Goal: Task Accomplishment & Management: Manage account settings

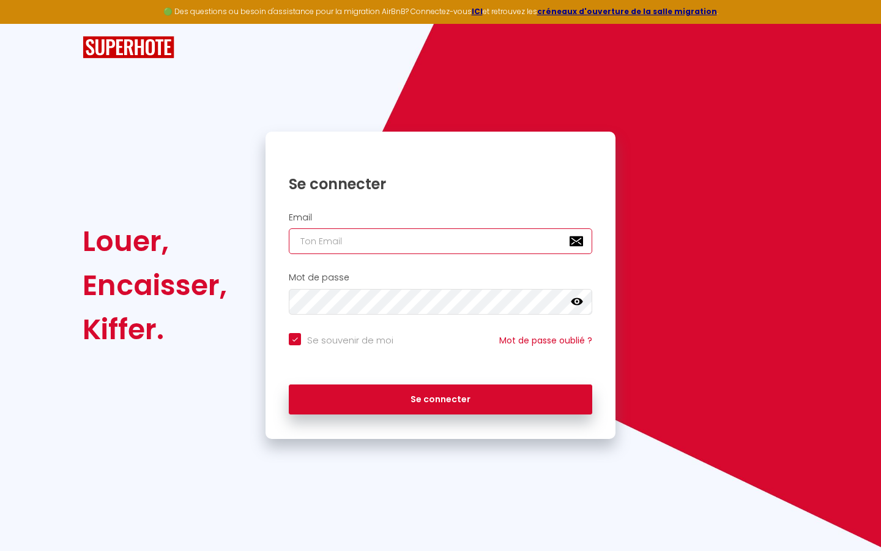
type input "s"
checkbox input "true"
type input "su"
checkbox input "true"
type input "sup"
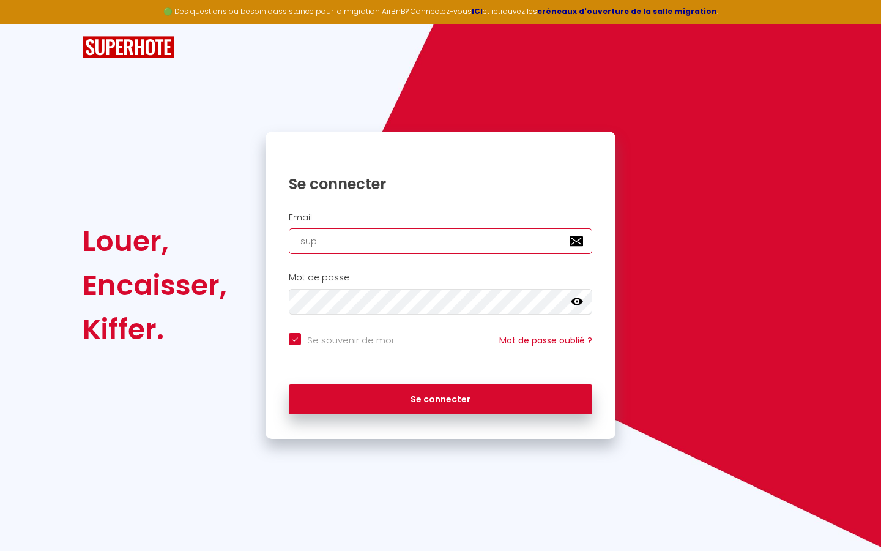
checkbox input "true"
type input "supe"
checkbox input "true"
type input "super"
checkbox input "true"
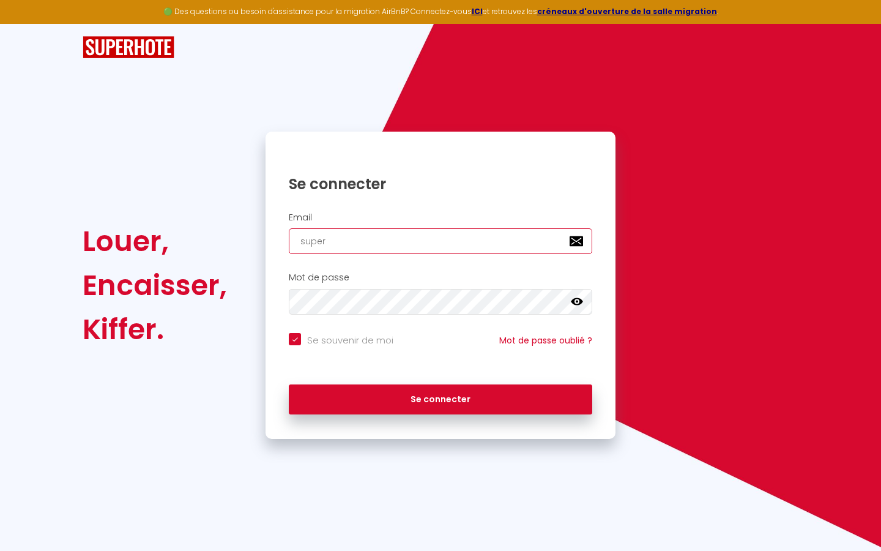
type input "superb"
checkbox input "true"
type input "superbo"
checkbox input "true"
type input "superbor"
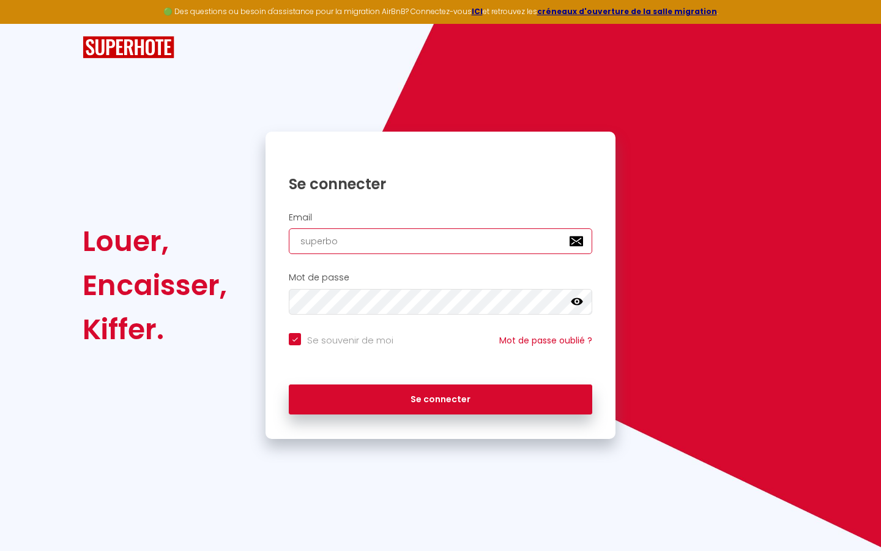
checkbox input "true"
type input "superbord"
checkbox input "true"
type input "superborde"
checkbox input "true"
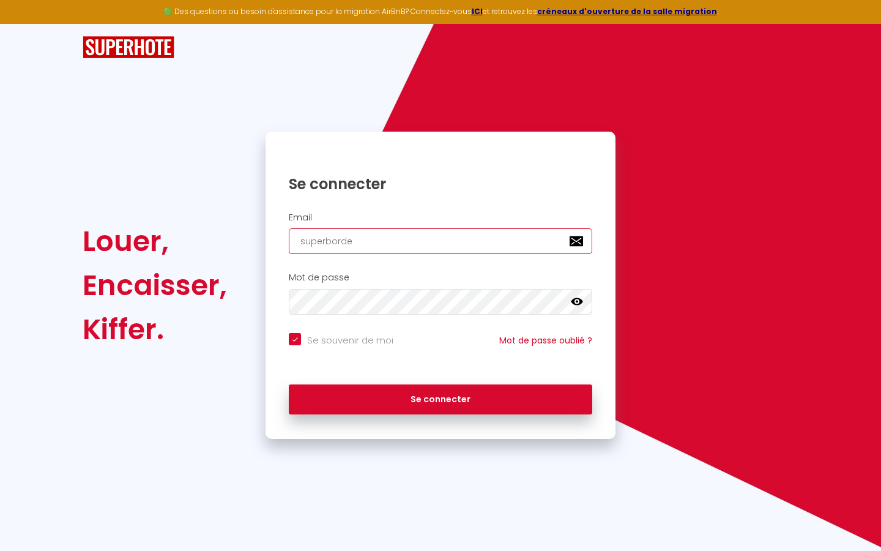
type input "superbordea"
checkbox input "true"
type input "superbordeau"
checkbox input "true"
type input "superbordeaux"
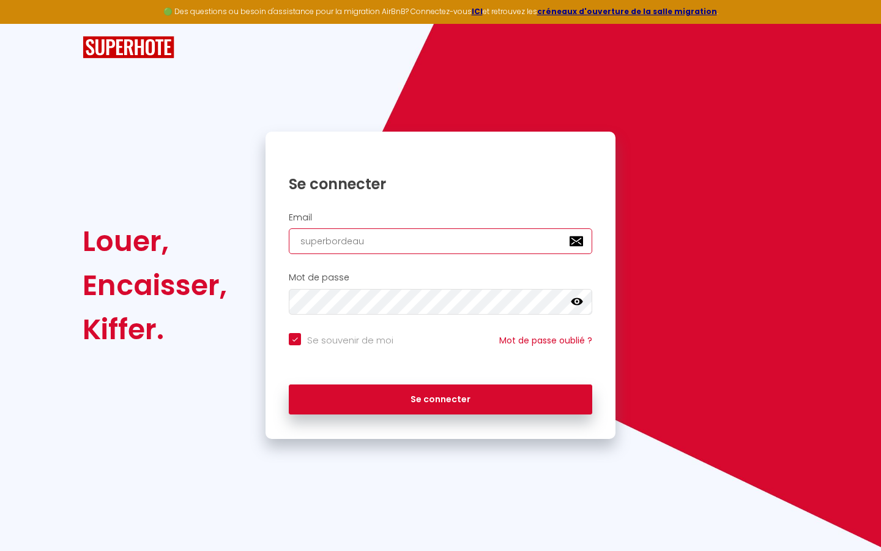
checkbox input "true"
type input "superbordeaux@"
checkbox input "true"
type input "superbordeaux@g"
checkbox input "true"
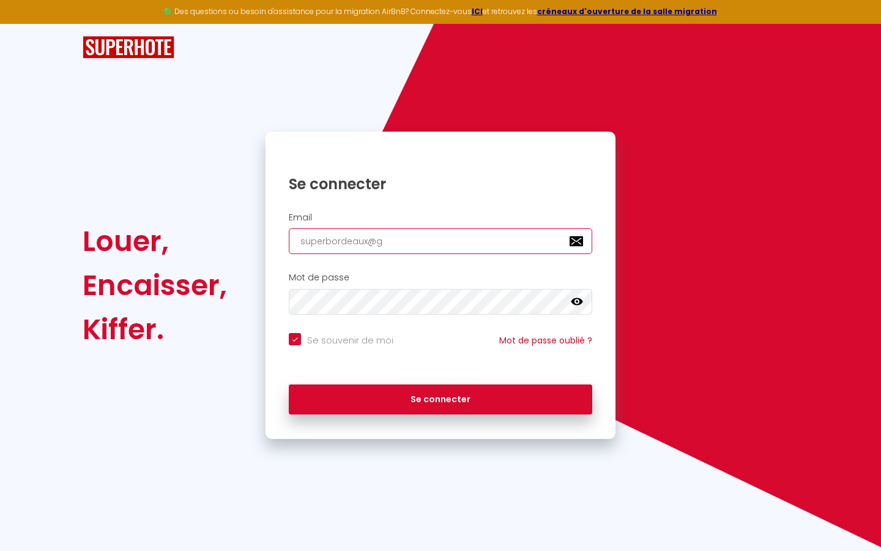
type input "superbordeaux@gm"
checkbox input "true"
type input "superbordeaux@gma"
checkbox input "true"
type input "superbordeaux@gmai"
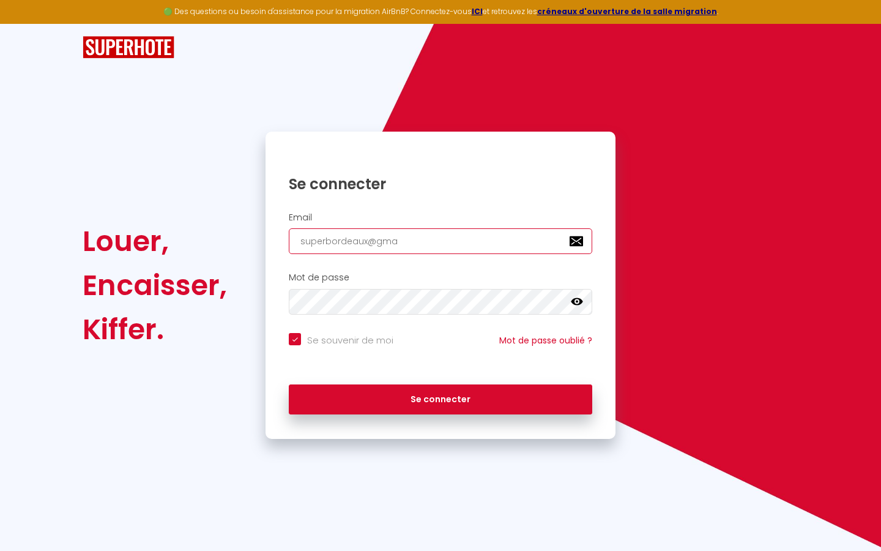
checkbox input "true"
type input "[EMAIL_ADDRESS]"
checkbox input "true"
type input "[EMAIL_ADDRESS]."
checkbox input "true"
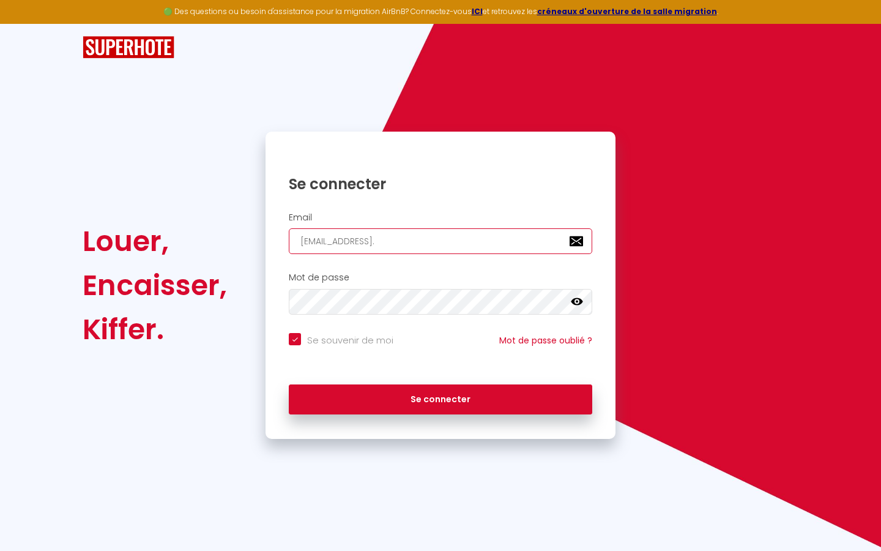
type input "superbordeaux@gmail.c"
checkbox input "true"
type input "[EMAIL_ADDRESS][DOMAIN_NAME]"
checkbox input "true"
type input "[EMAIL_ADDRESS][DOMAIN_NAME]"
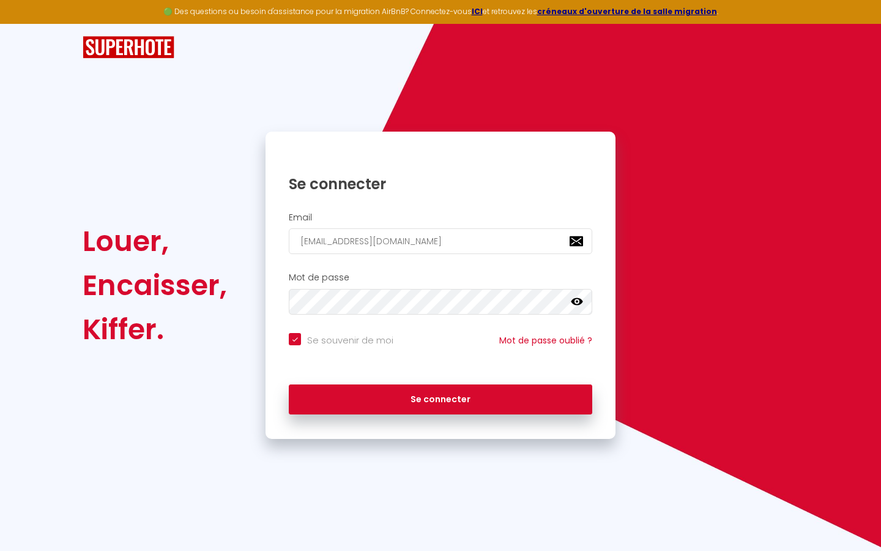
checkbox input "true"
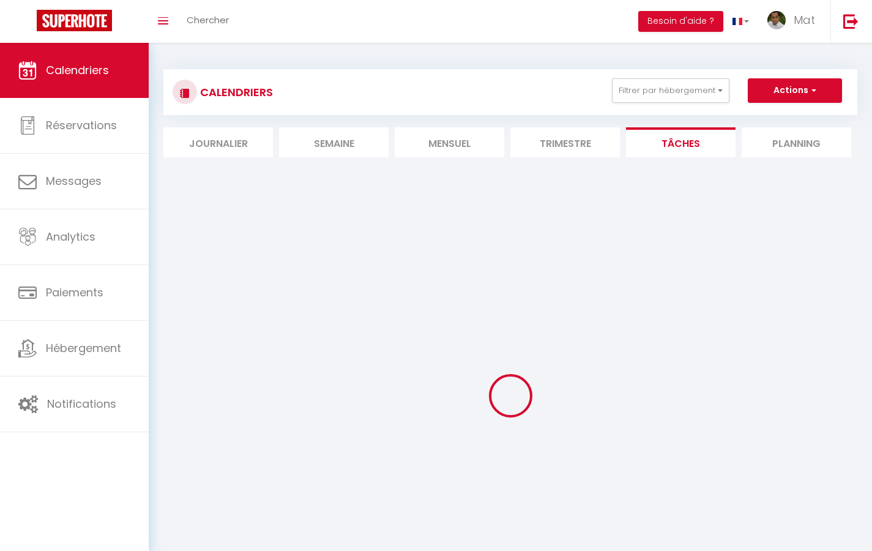
select select
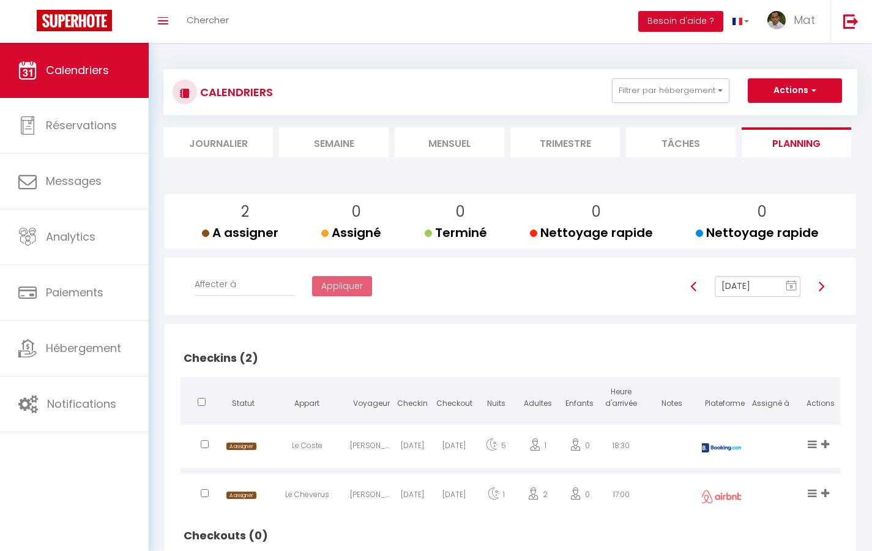
select select "not_cancelled"
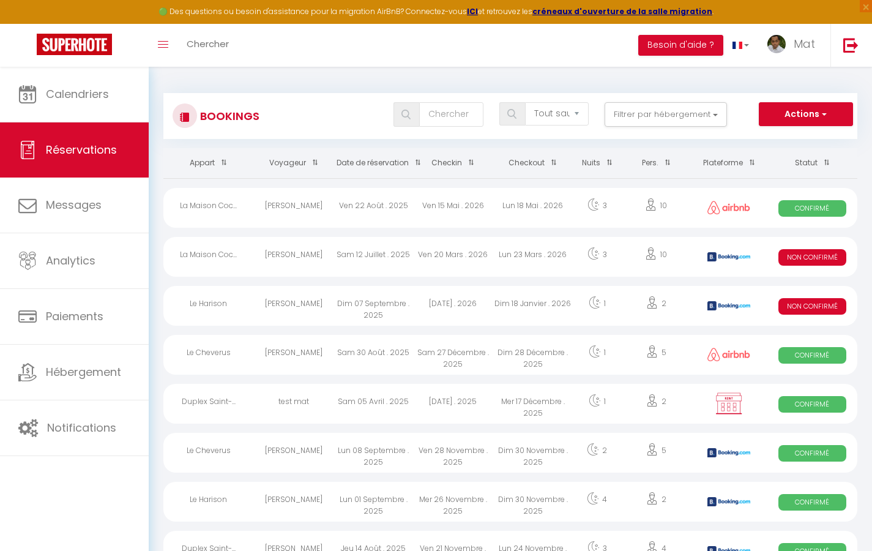
select select "message"
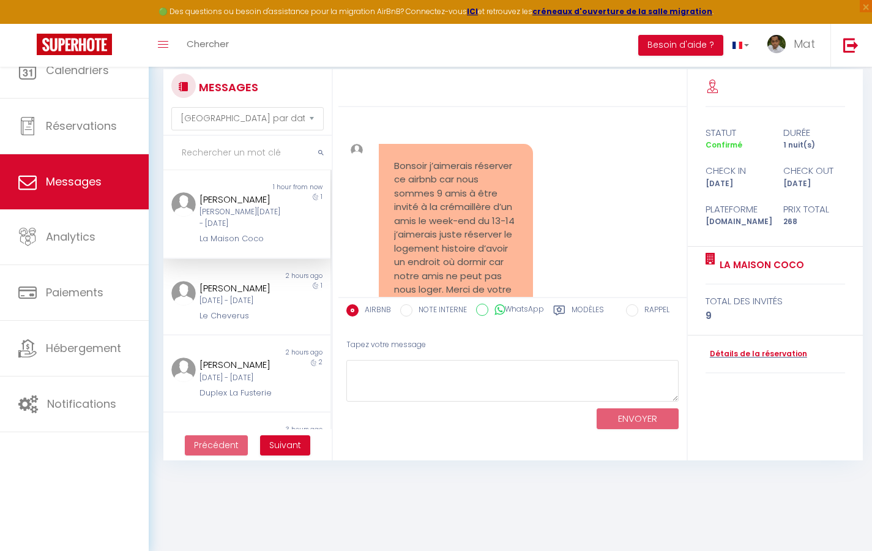
scroll to position [5736, 0]
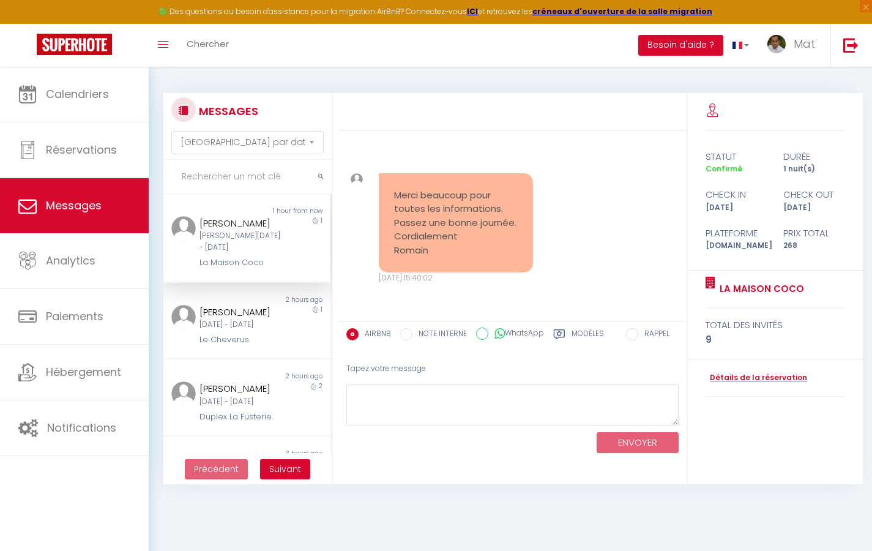
select select "2025"
select select "9"
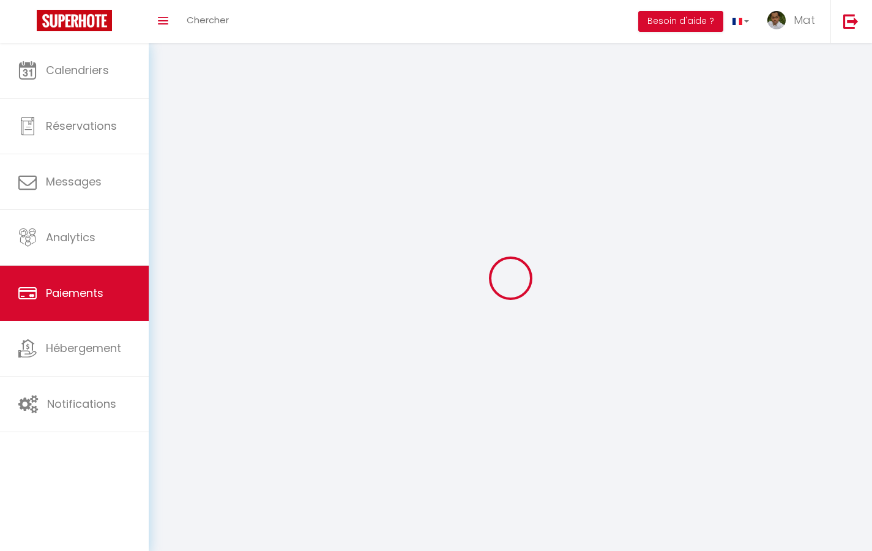
select select "2"
select select "0"
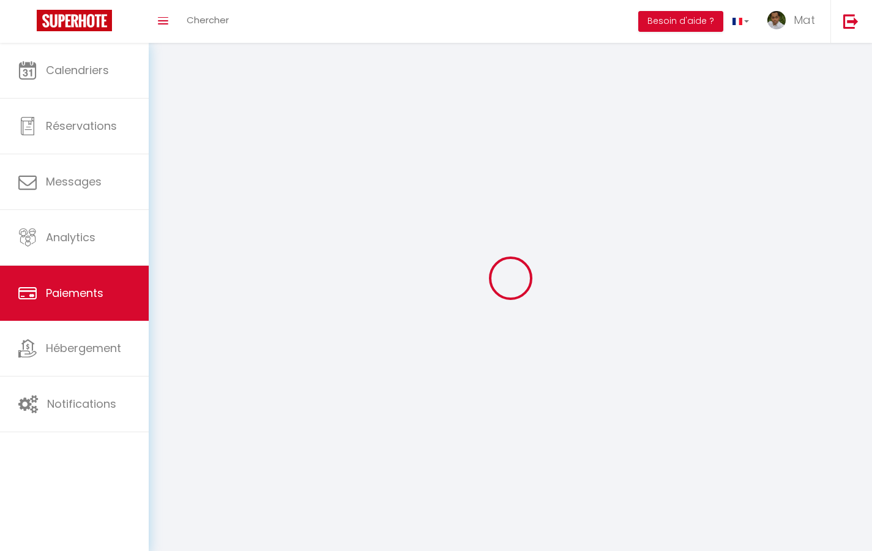
select select "0"
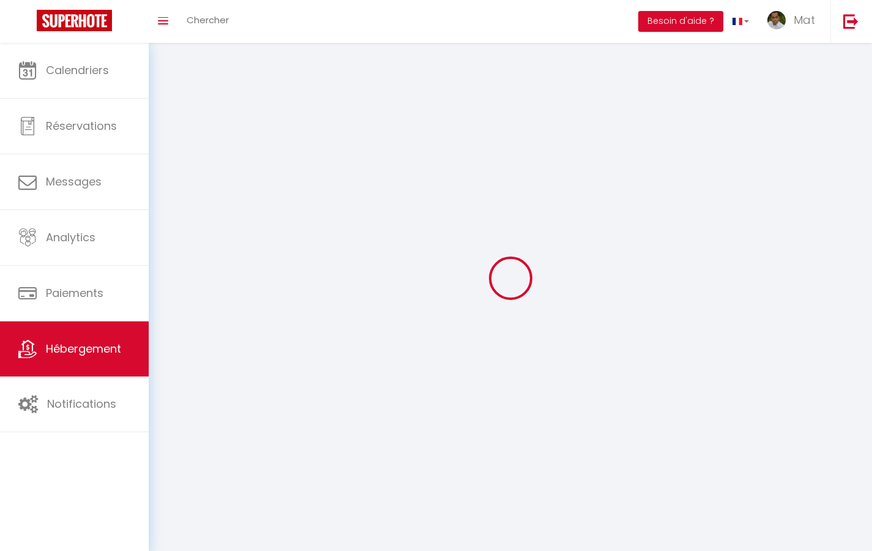
select select
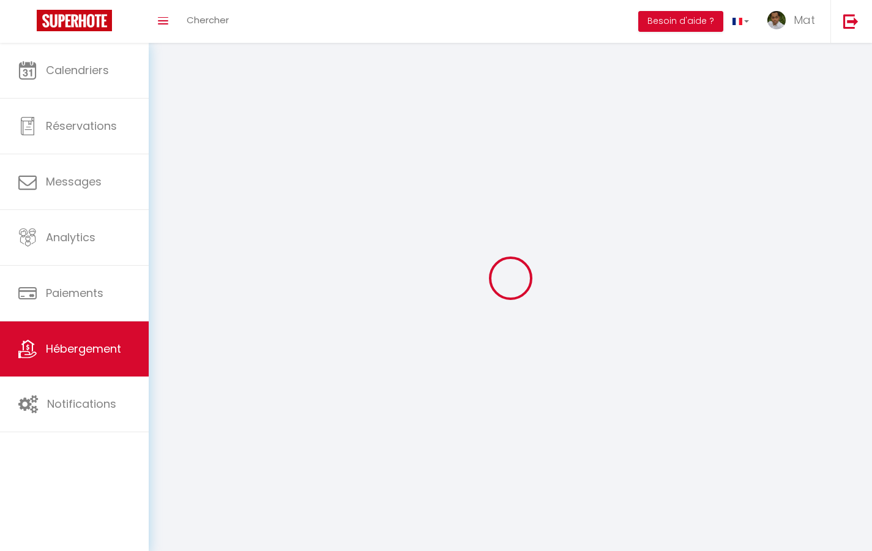
select select "1"
select select
checkbox input "false"
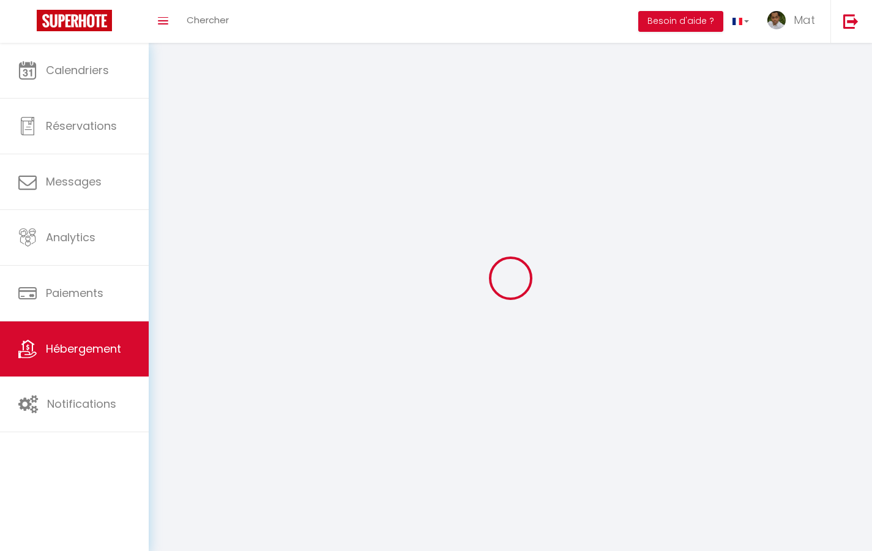
checkbox input "false"
select select "28"
select select
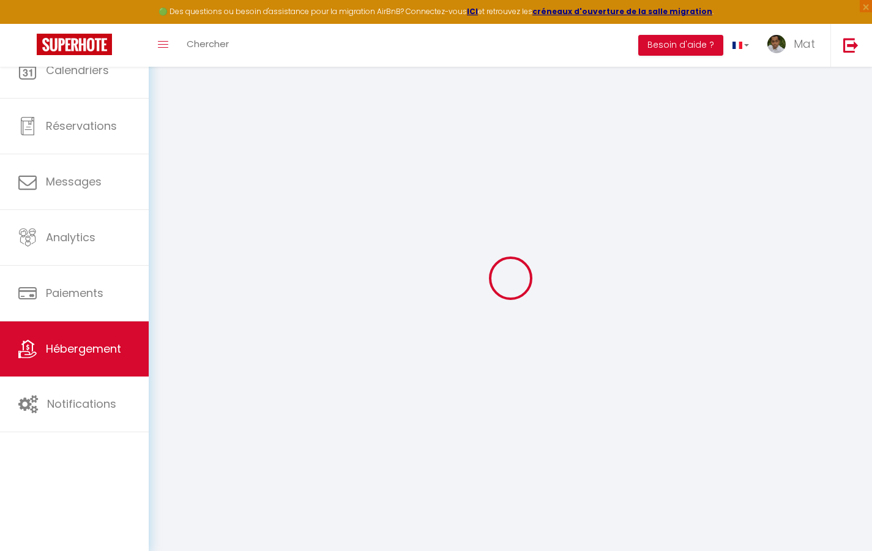
select select
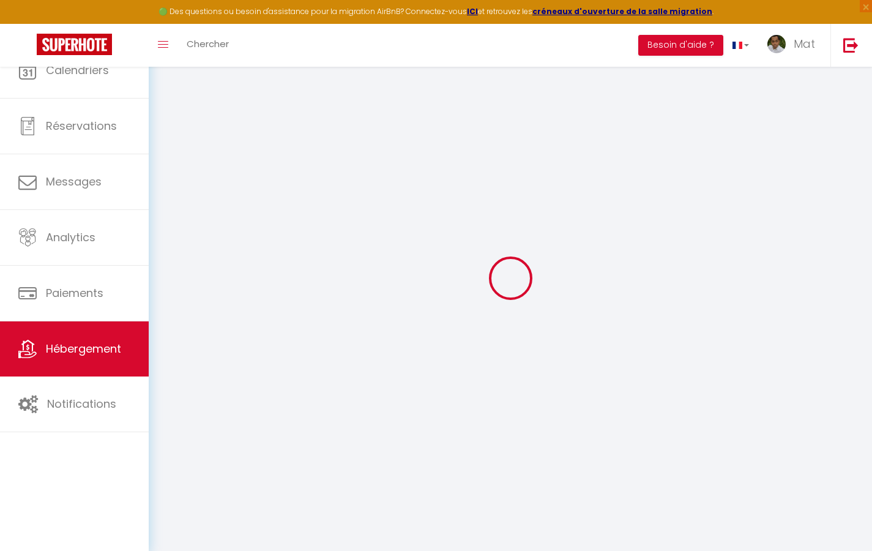
select select
checkbox input "false"
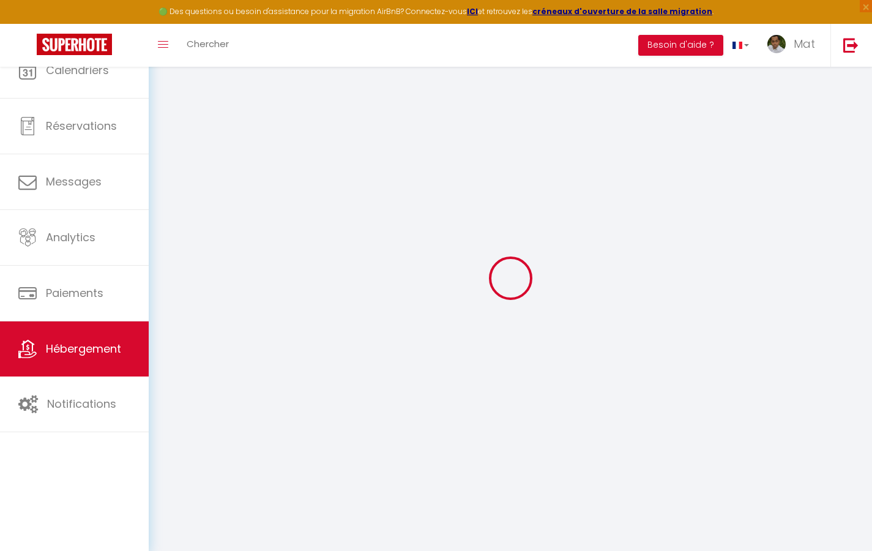
select select
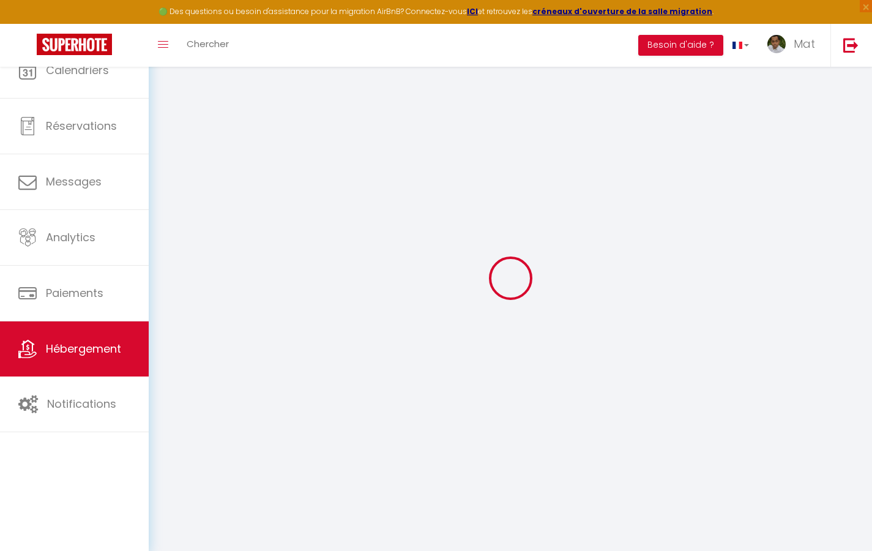
select select
checkbox input "false"
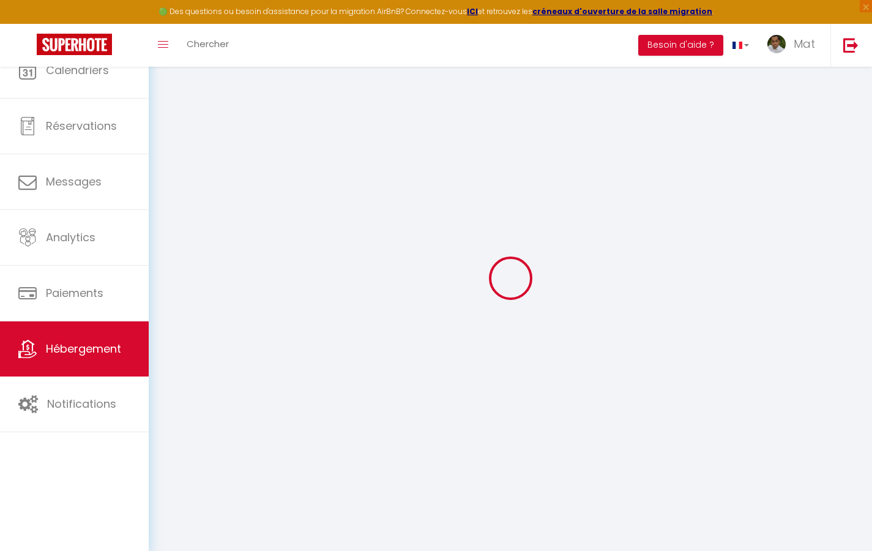
checkbox input "false"
select select
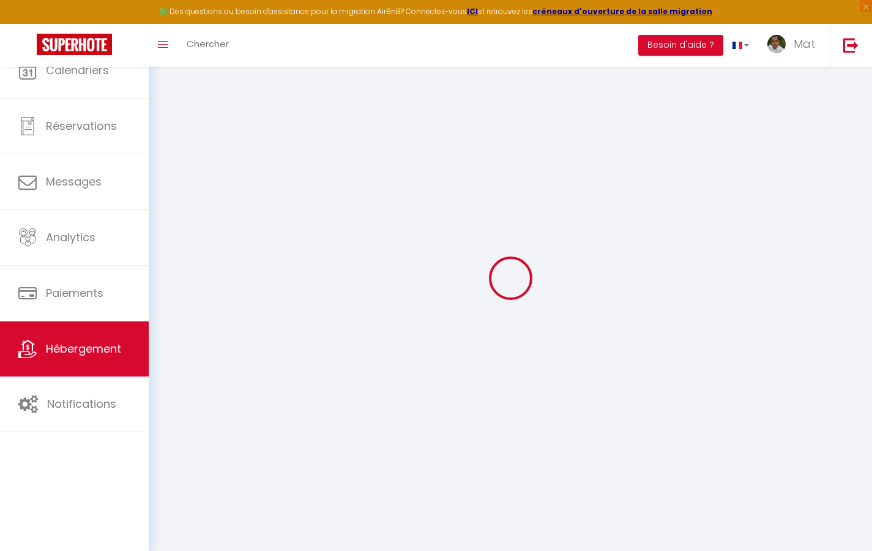
select select
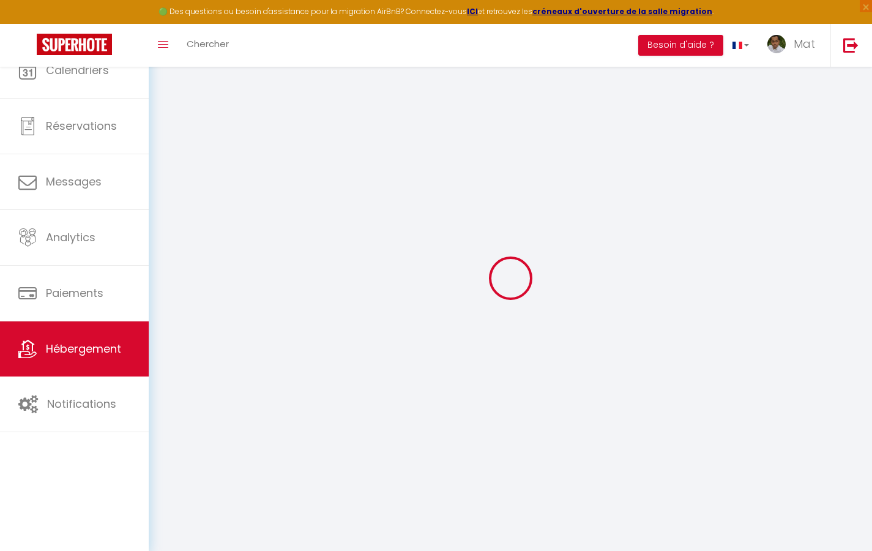
checkbox input "false"
select select
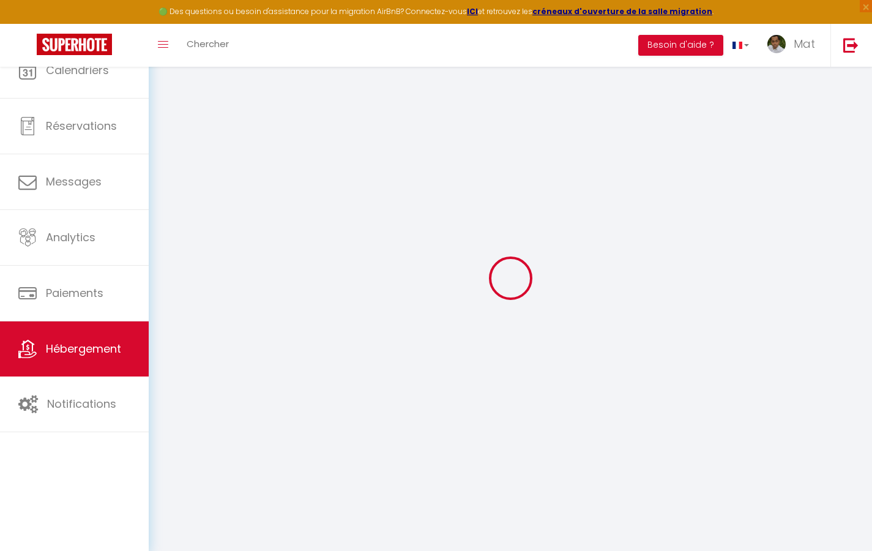
select select
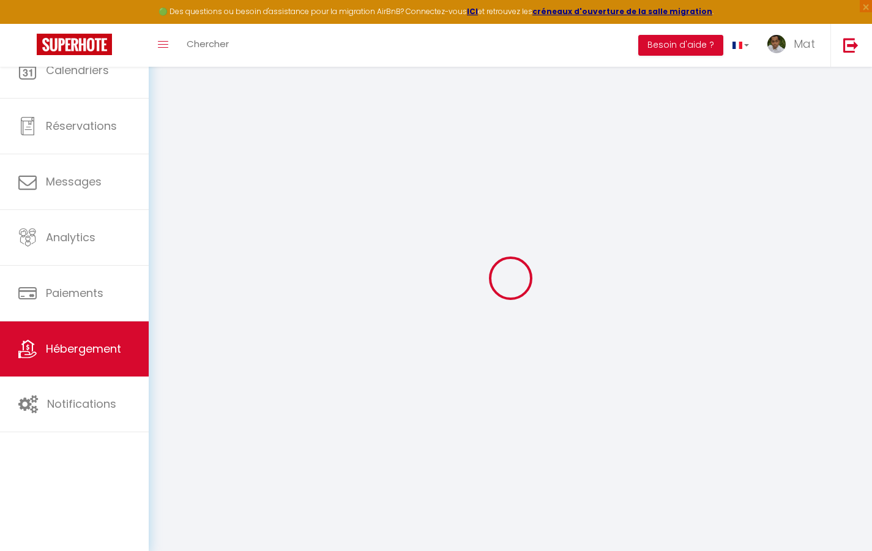
select select
checkbox input "false"
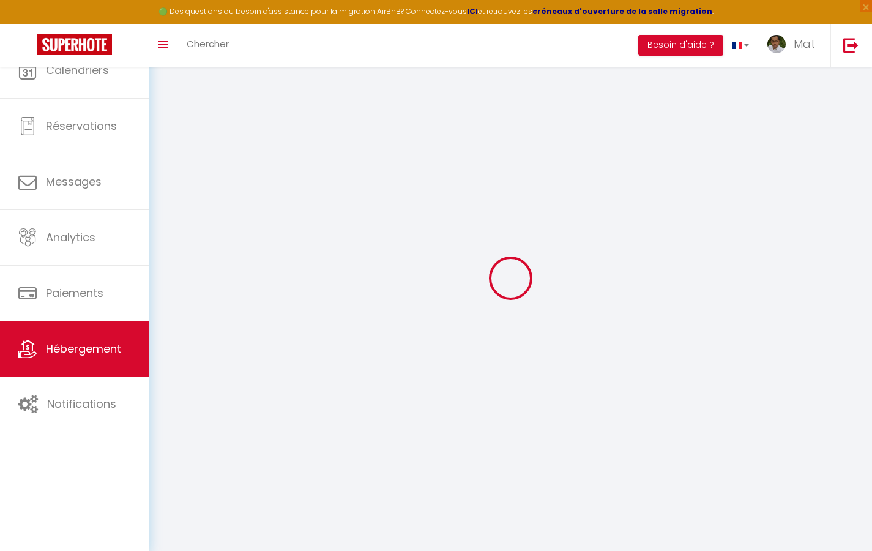
checkbox input "false"
select select
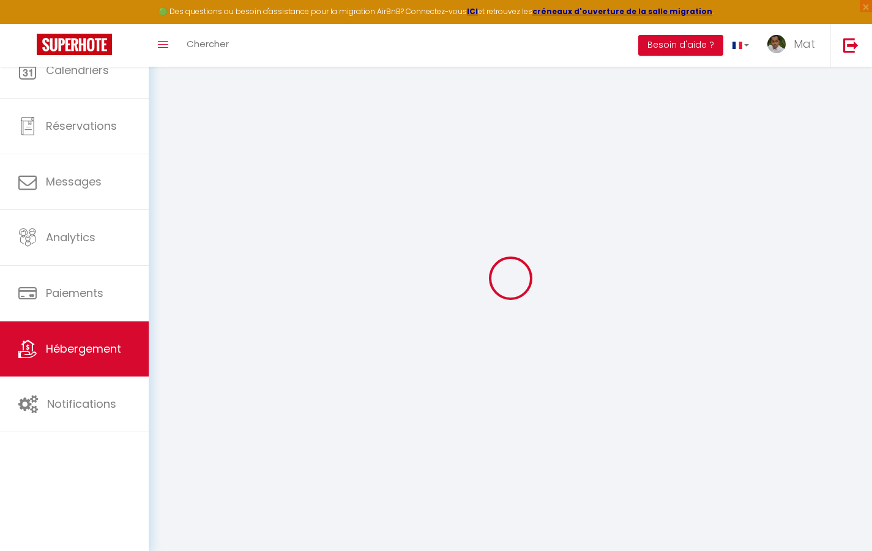
select select
checkbox input "false"
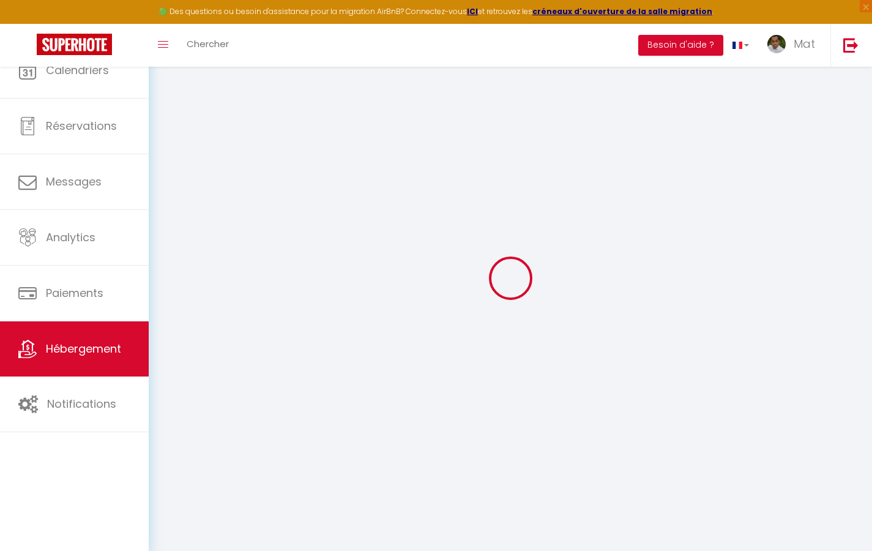
checkbox input "false"
select select
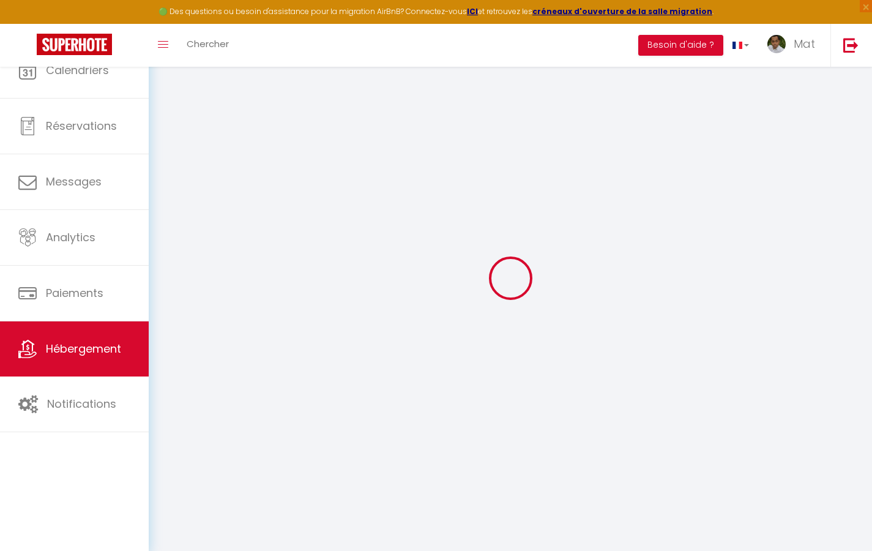
type input "Duplex La Fusterie"
type input "IMMO"
type input "MRA"
type input "[STREET_ADDRESS]"
type input "33800"
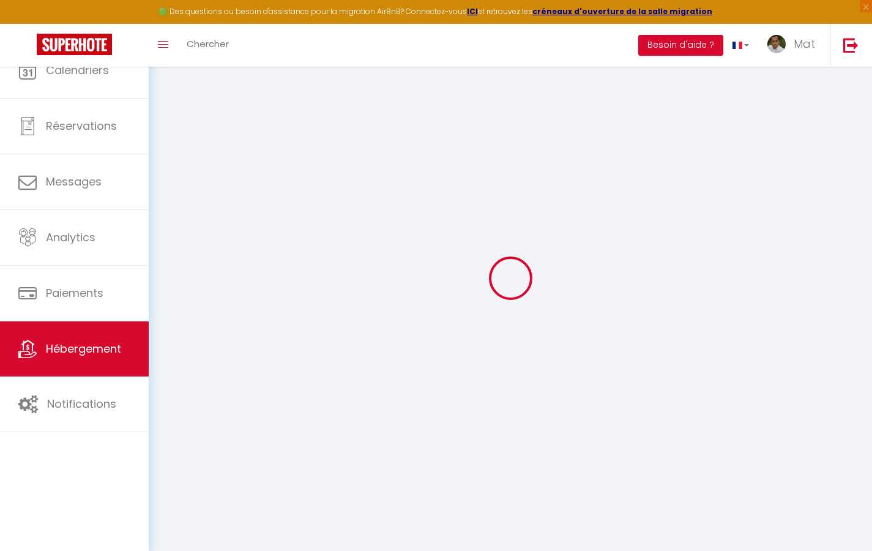
type input "[GEOGRAPHIC_DATA]"
select select "6"
type input "35"
type input "20"
type input "30"
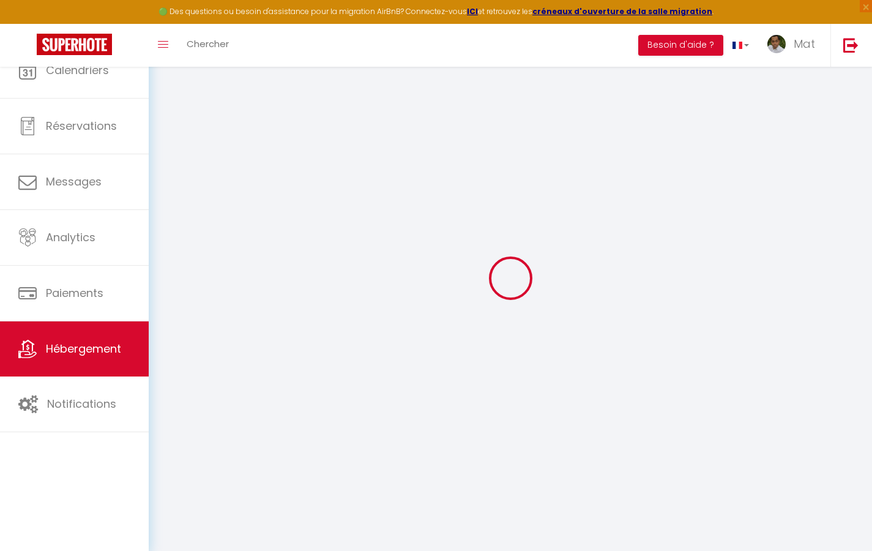
type input "1.65"
type input "200"
select select
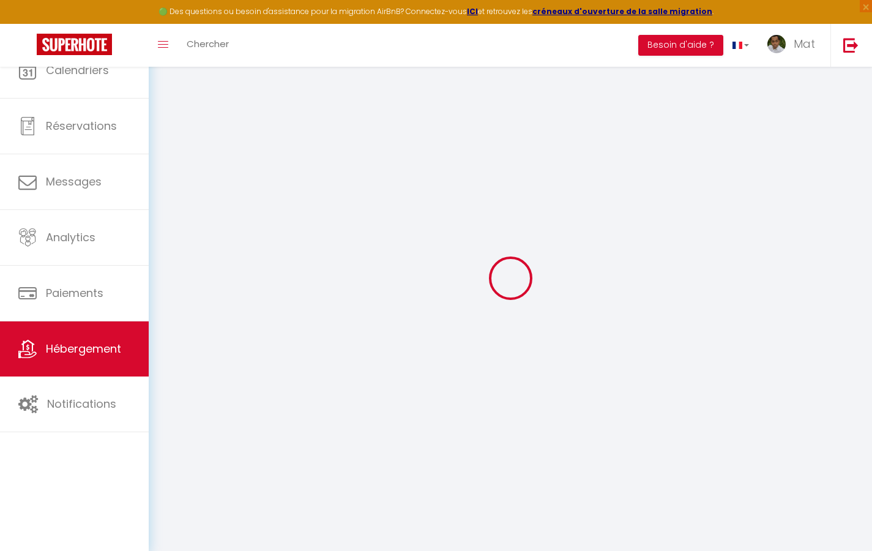
select select
type input "[STREET_ADDRESS]"
type input "33800"
type input "[GEOGRAPHIC_DATA]"
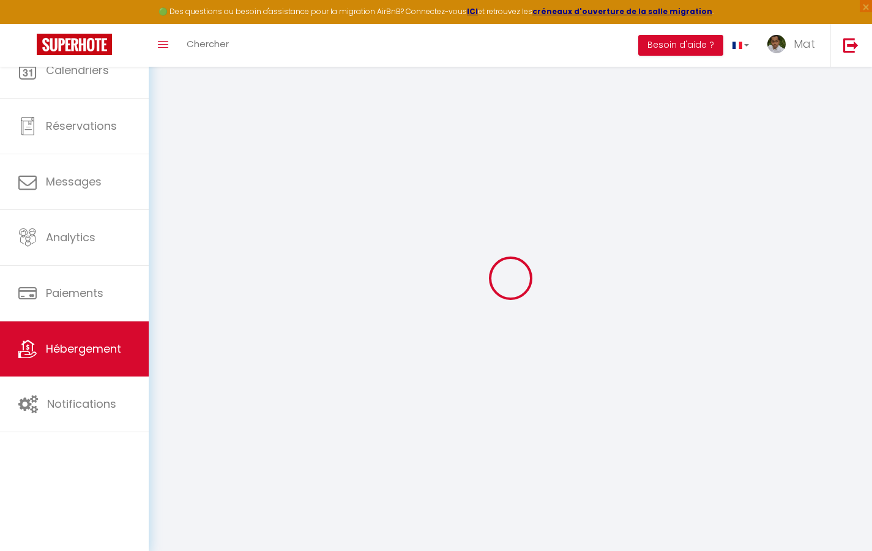
type input "[EMAIL_ADDRESS][DOMAIN_NAME]"
select select "742"
checkbox input "true"
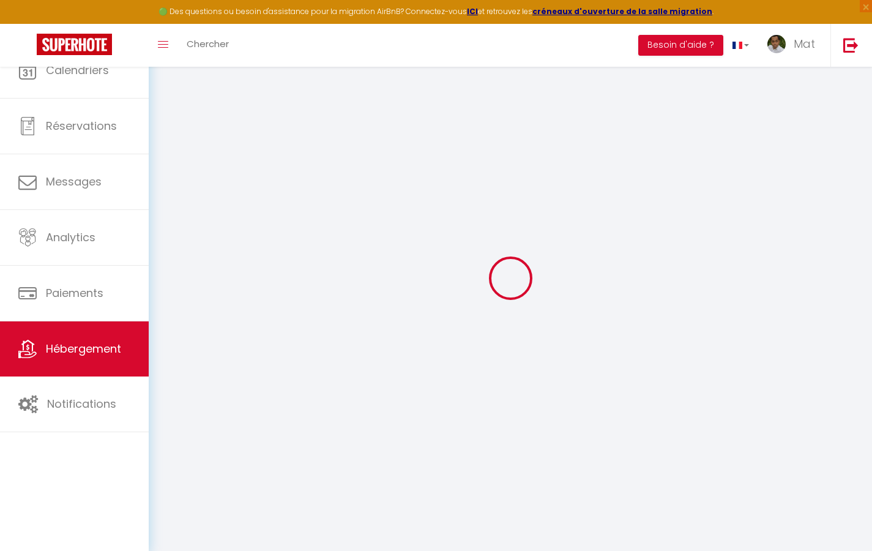
checkbox input "false"
type input "10"
type input "50"
type input "0"
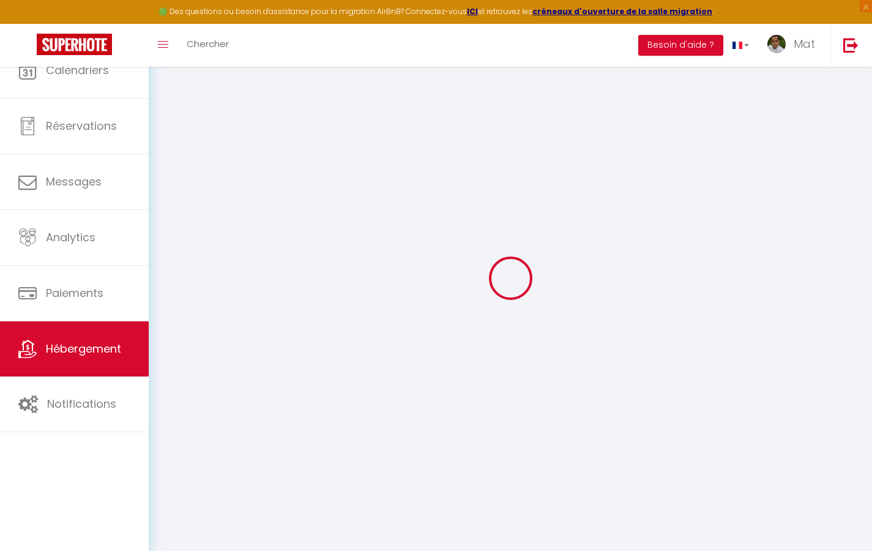
type input "0"
select select
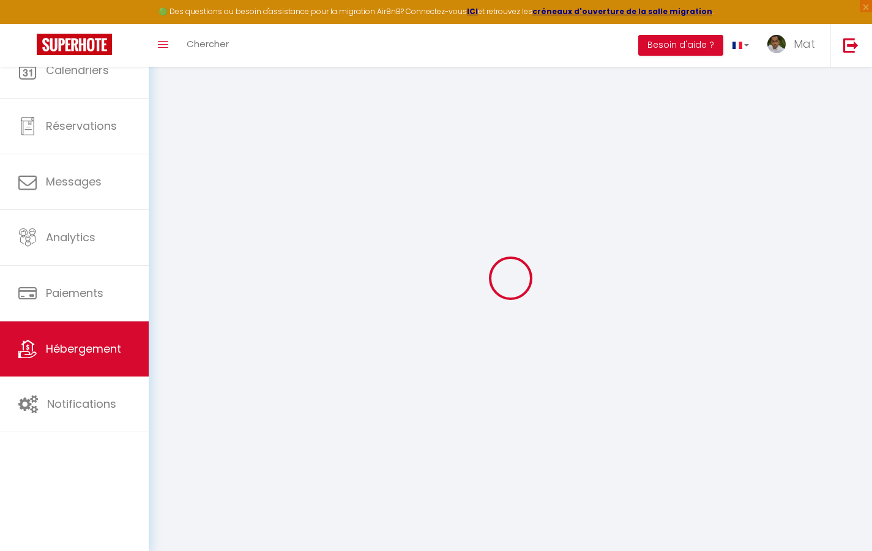
select select
checkbox input "true"
checkbox input "false"
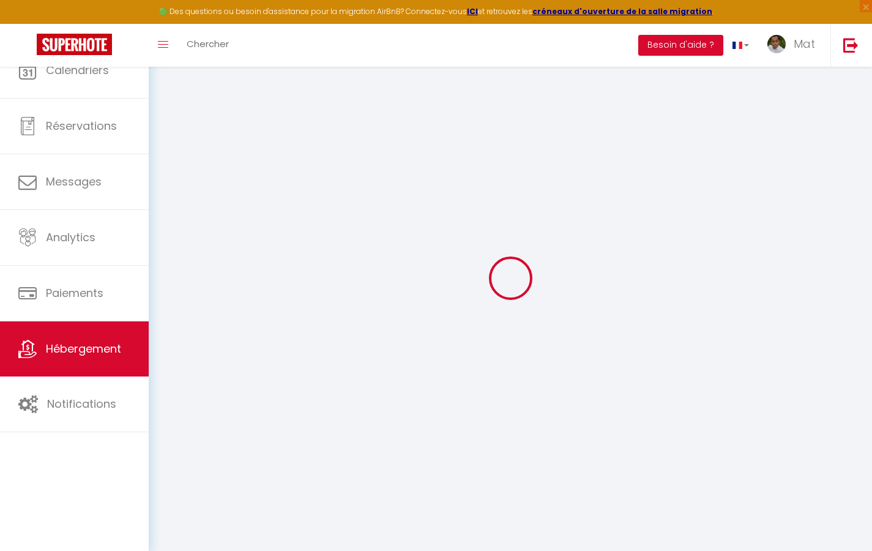
select select
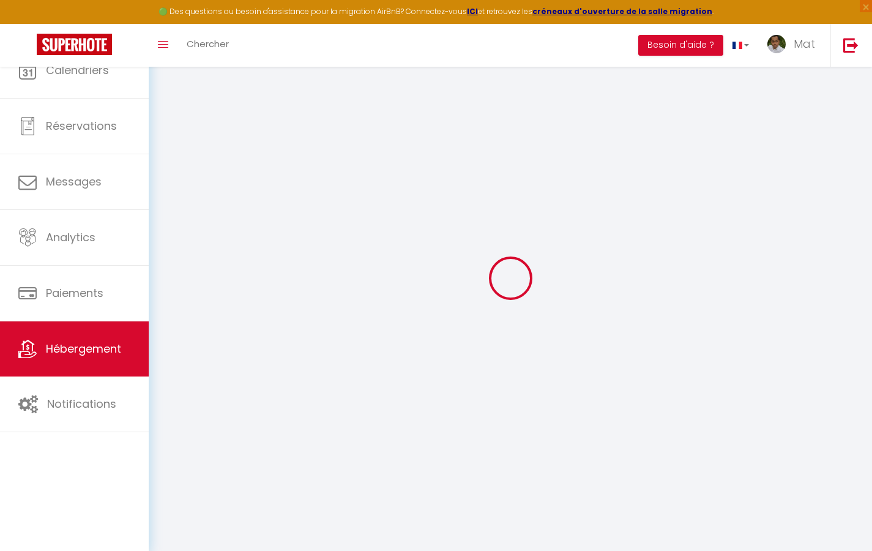
checkbox input "true"
checkbox input "false"
checkbox input "true"
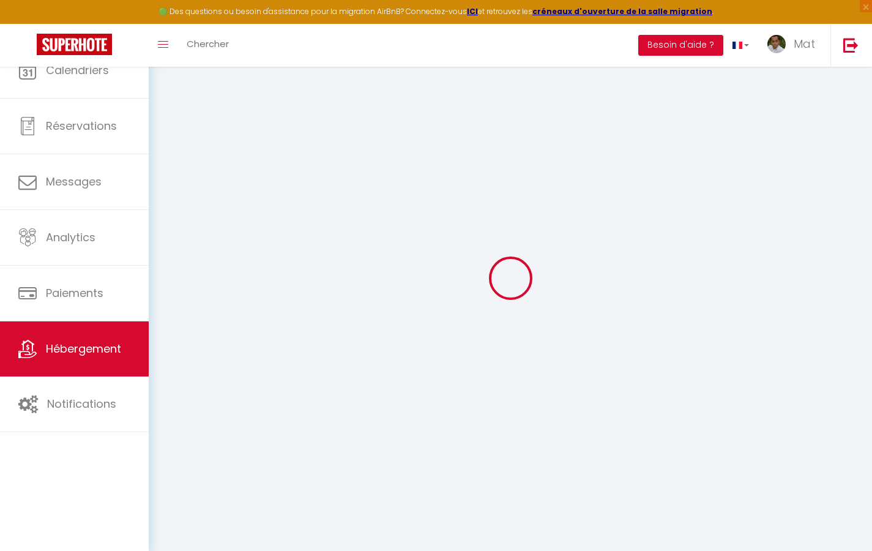
checkbox input "true"
checkbox input "false"
checkbox input "true"
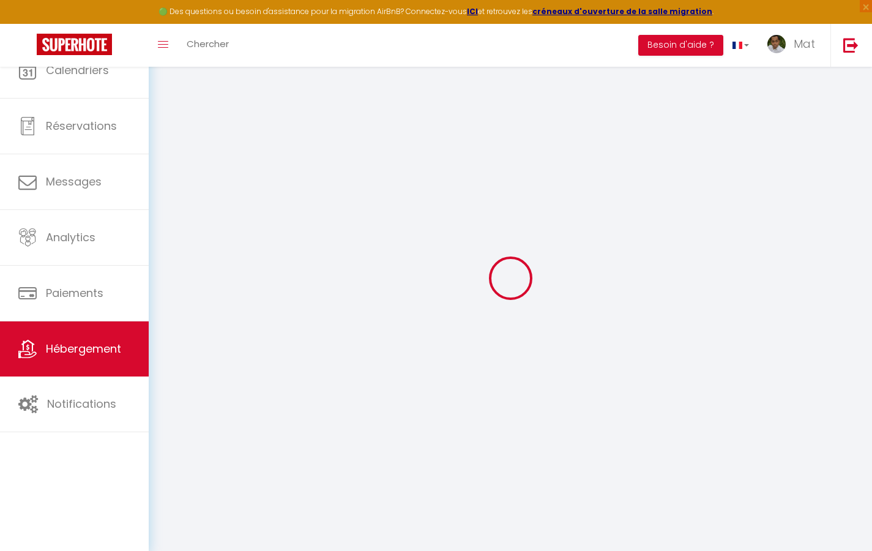
checkbox input "true"
checkbox input "false"
checkbox input "true"
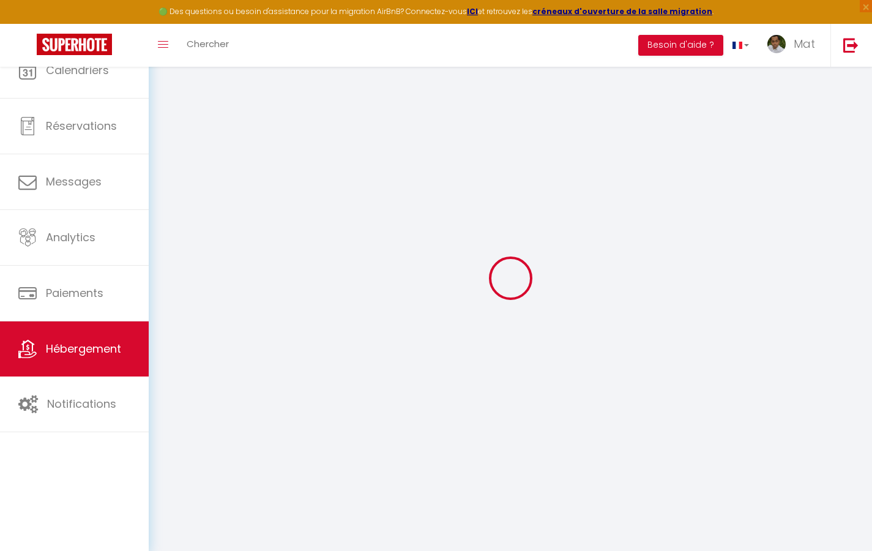
checkbox input "false"
select select "17:00"
select select "23:30"
select select "10:00"
select select "30"
